Goal: Task Accomplishment & Management: Use online tool/utility

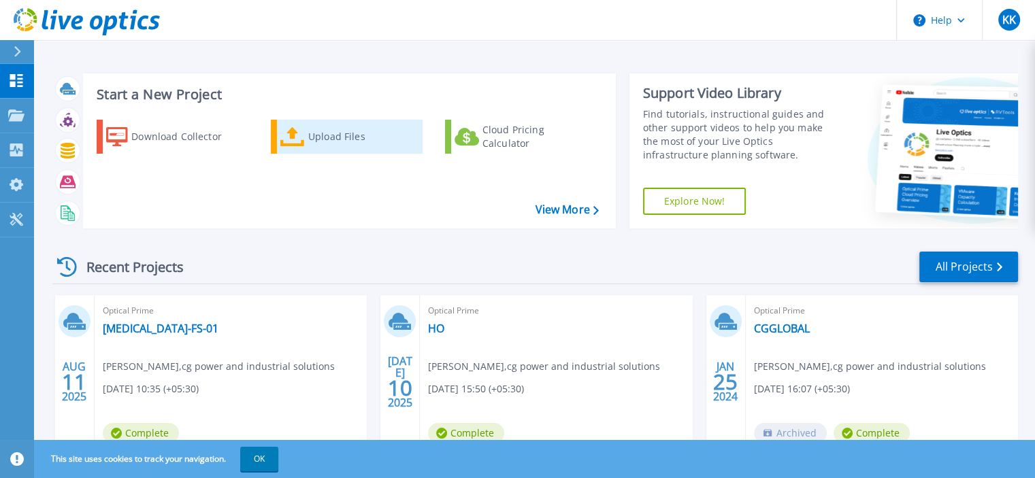
click at [320, 140] on div "Upload Files" at bounding box center [362, 136] width 109 height 27
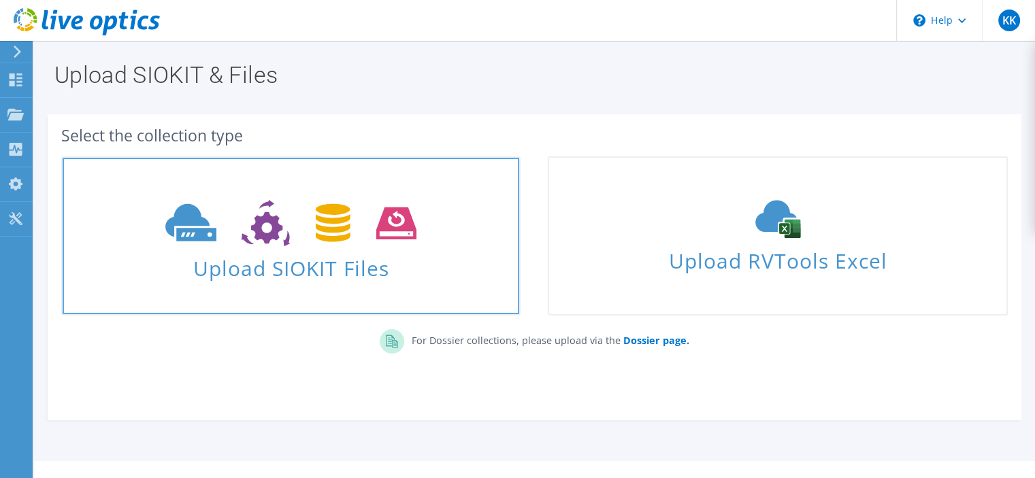
click at [303, 269] on span "Upload SIOKIT Files" at bounding box center [291, 264] width 456 height 29
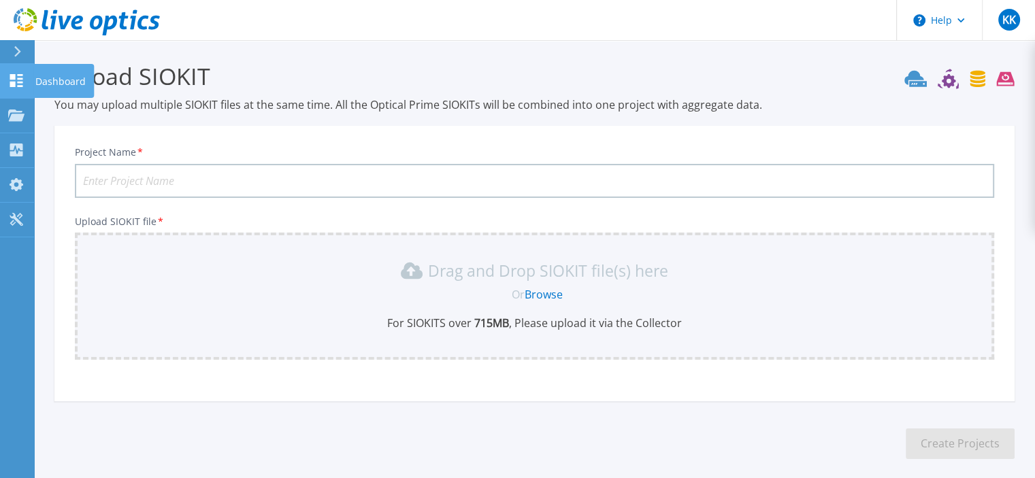
click at [19, 78] on icon at bounding box center [16, 80] width 13 height 13
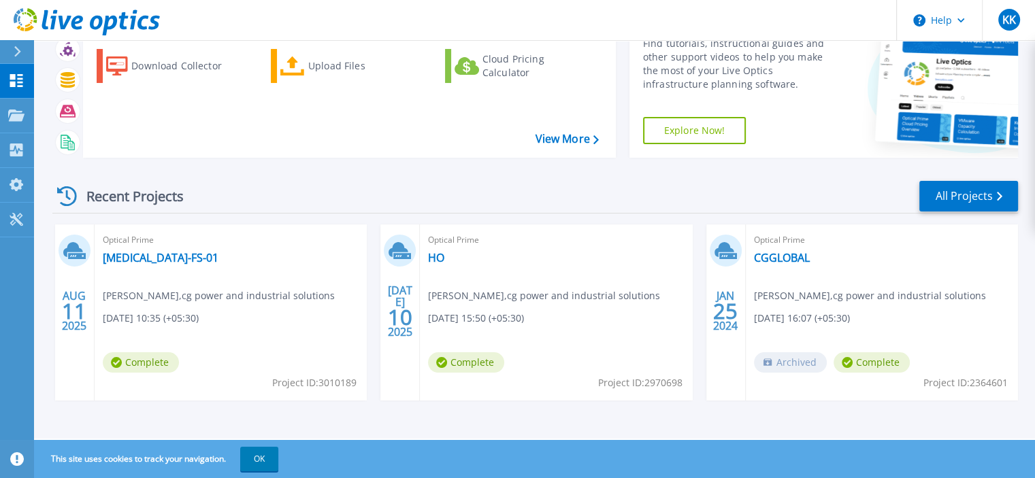
scroll to position [71, 0]
click at [128, 254] on link "T3-FS-01" at bounding box center [161, 257] width 116 height 14
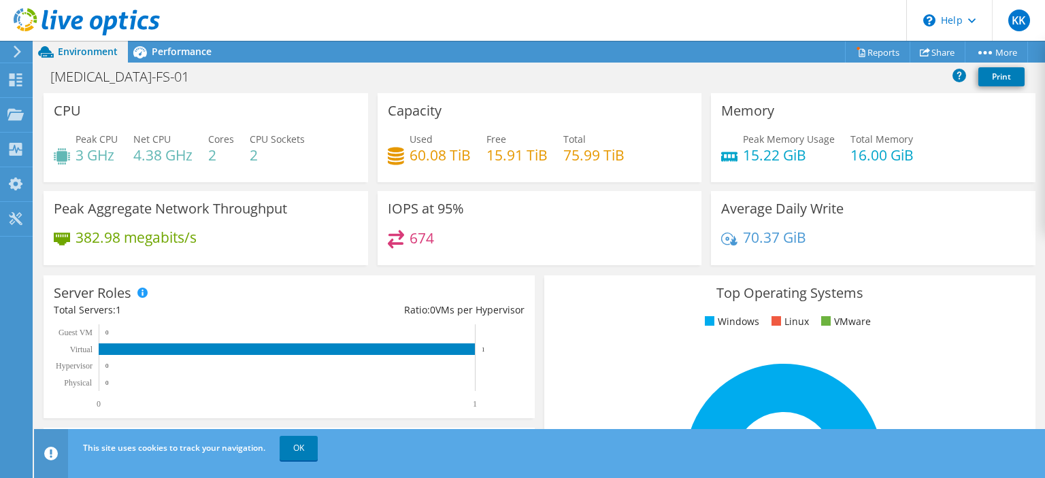
click at [405, 233] on div "674" at bounding box center [411, 238] width 46 height 16
click at [416, 235] on h4 "674" at bounding box center [422, 238] width 24 height 15
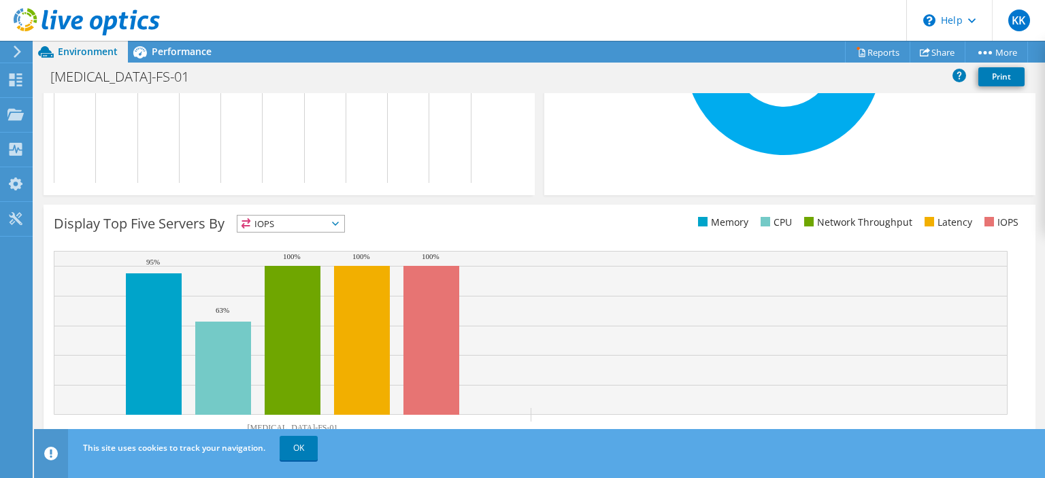
scroll to position [429, 0]
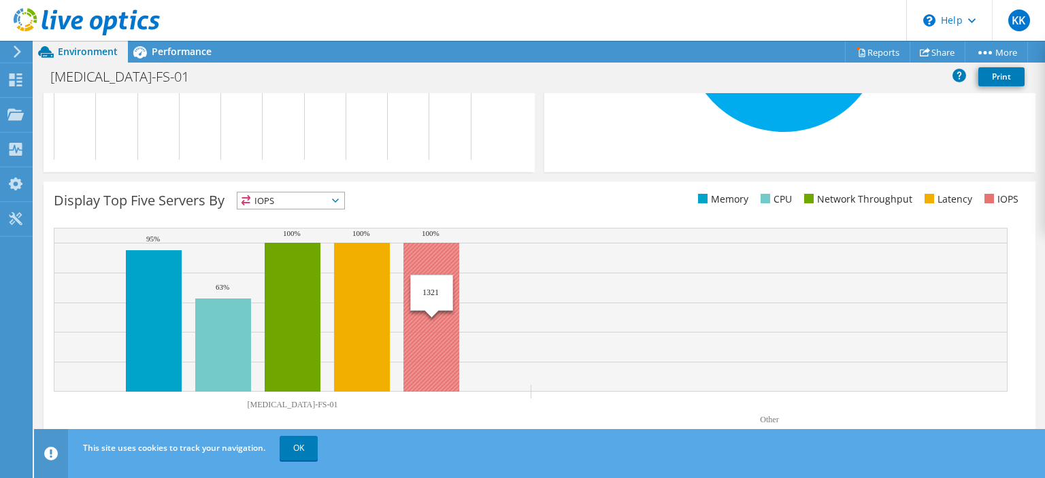
click at [410, 288] on rect at bounding box center [431, 317] width 56 height 149
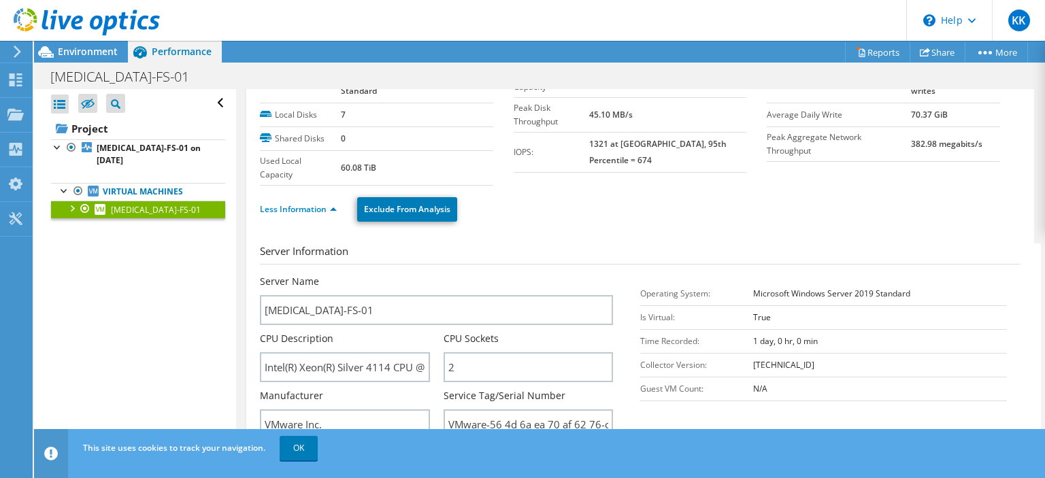
scroll to position [0, 0]
